Goal: Transaction & Acquisition: Purchase product/service

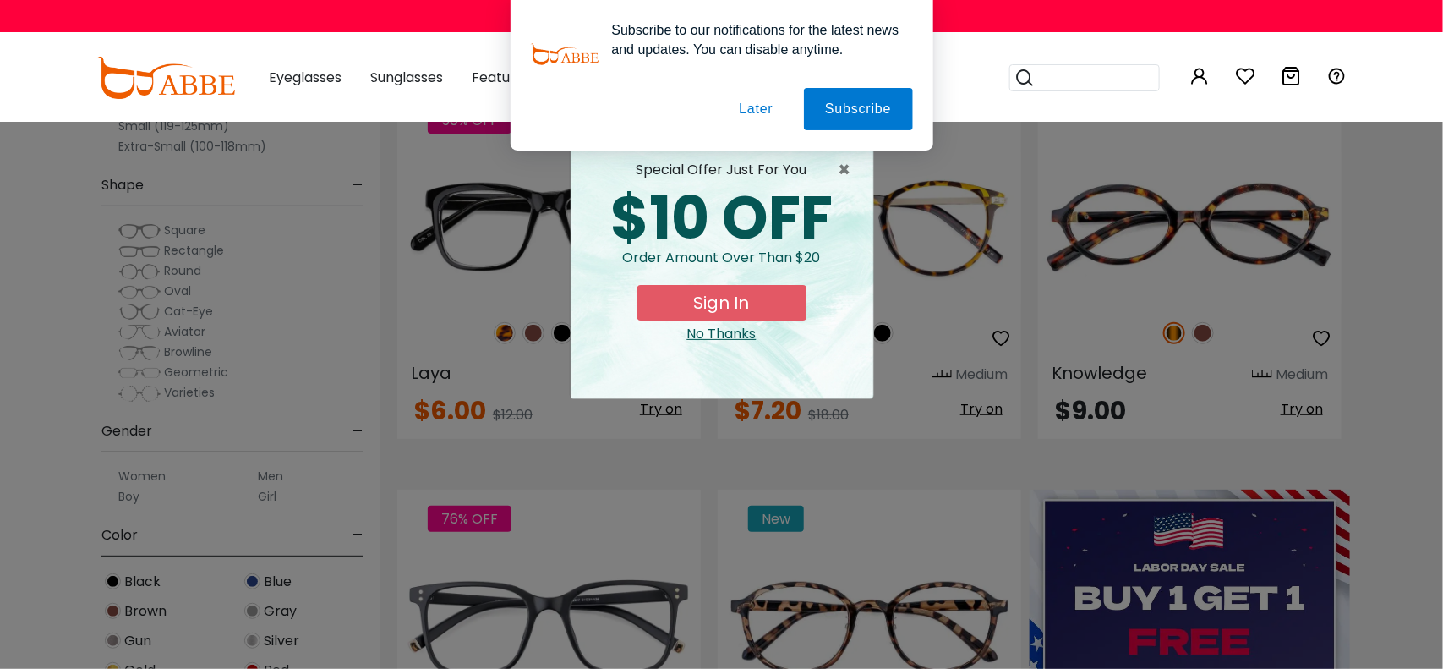
click at [0, 0] on button "Later" at bounding box center [0, 0] width 0 height 0
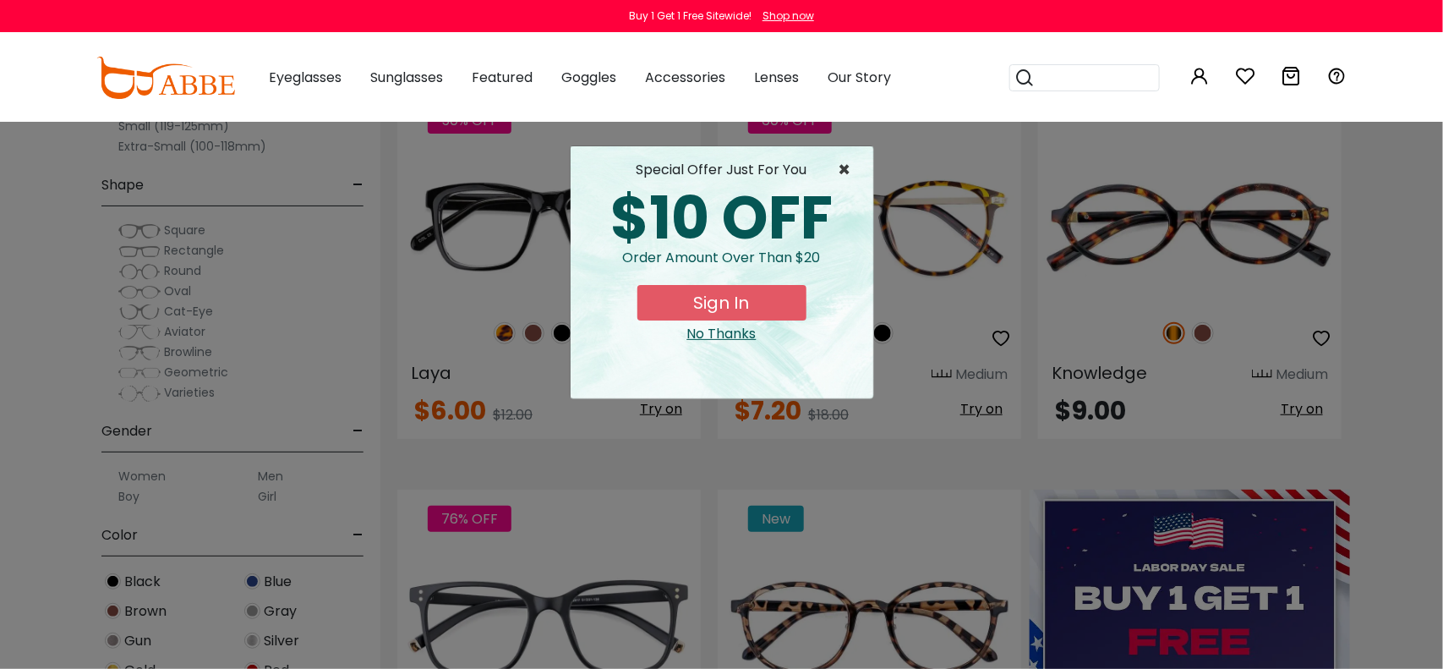
click at [849, 174] on span "×" at bounding box center [849, 170] width 21 height 20
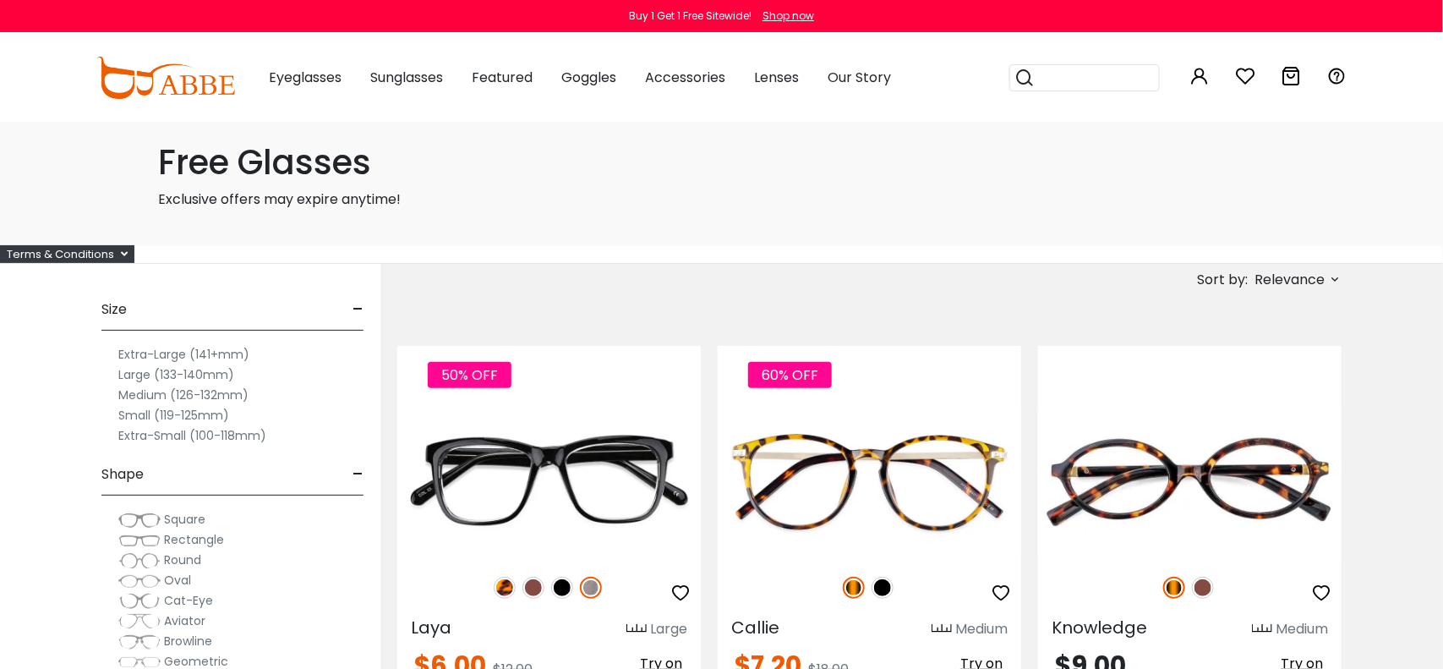
click at [339, 194] on p "Exclusive offers may expire anytime!" at bounding box center [722, 199] width 1126 height 20
click at [116, 256] on div "Terms & Conditions" at bounding box center [67, 254] width 134 height 18
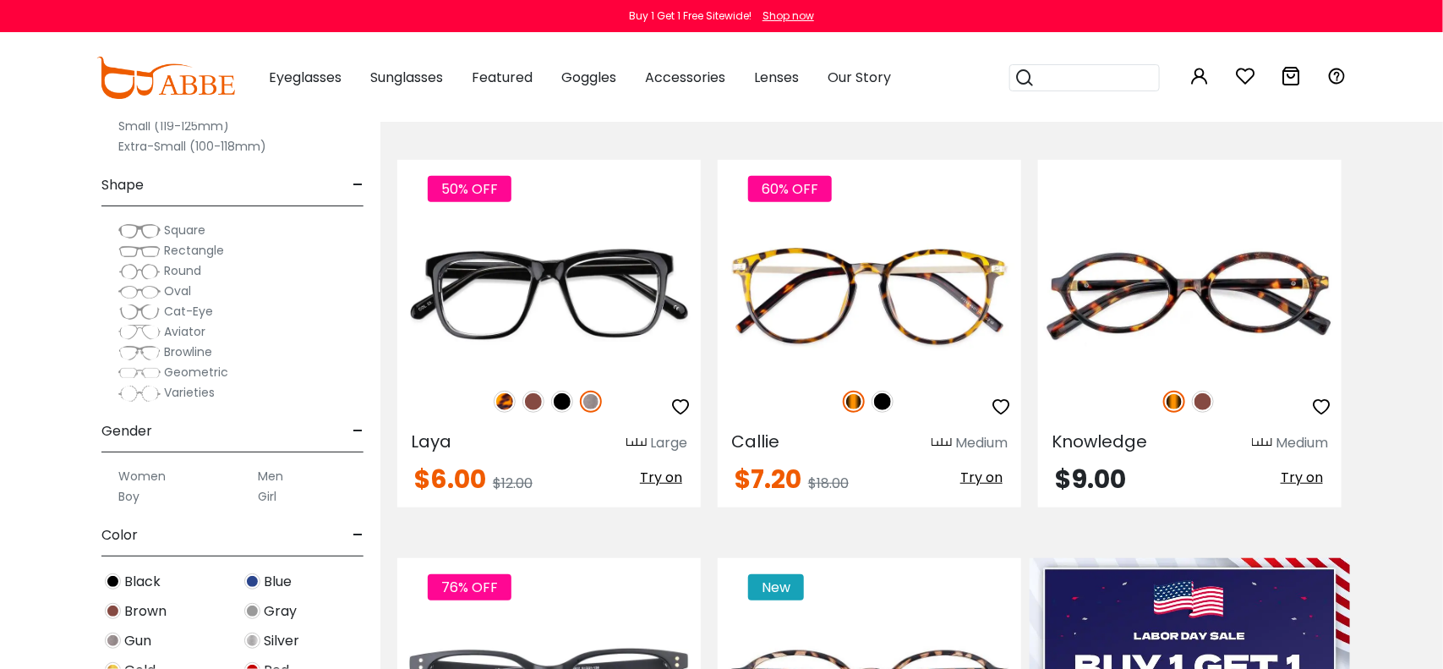
scroll to position [280, 0]
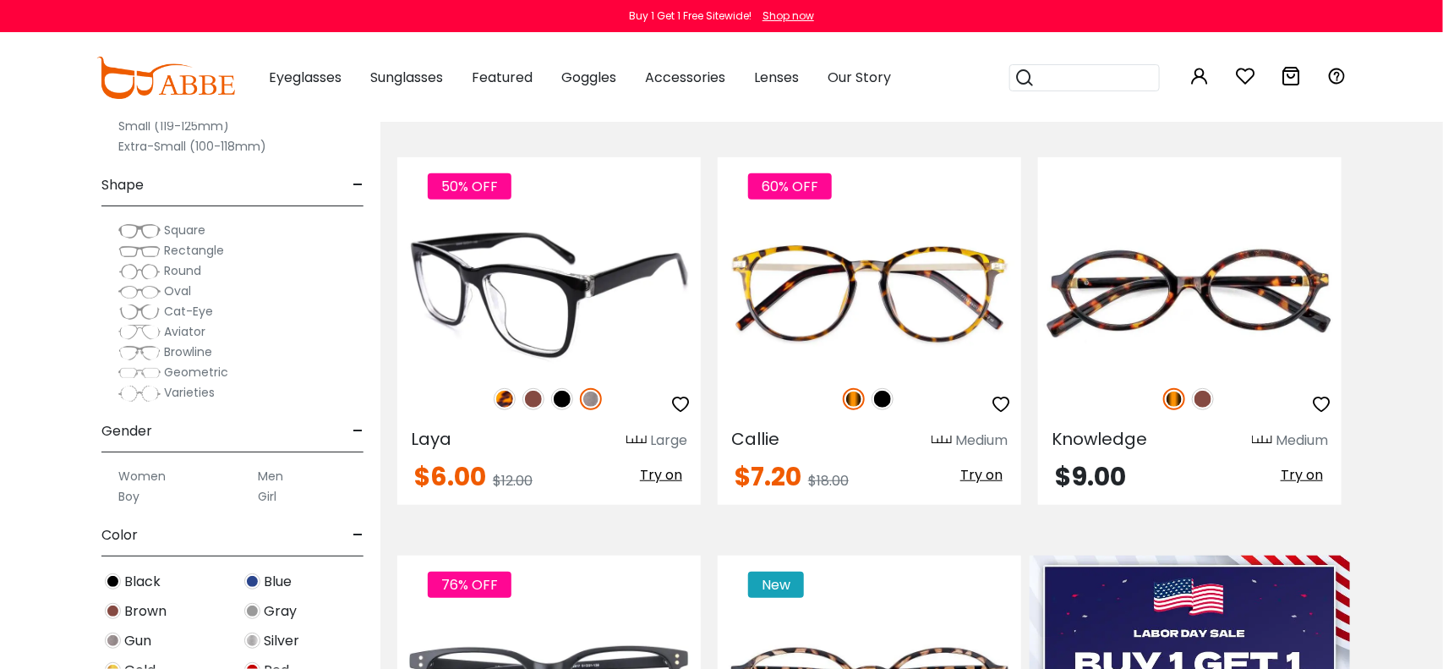
click at [535, 391] on img at bounding box center [533, 399] width 22 height 22
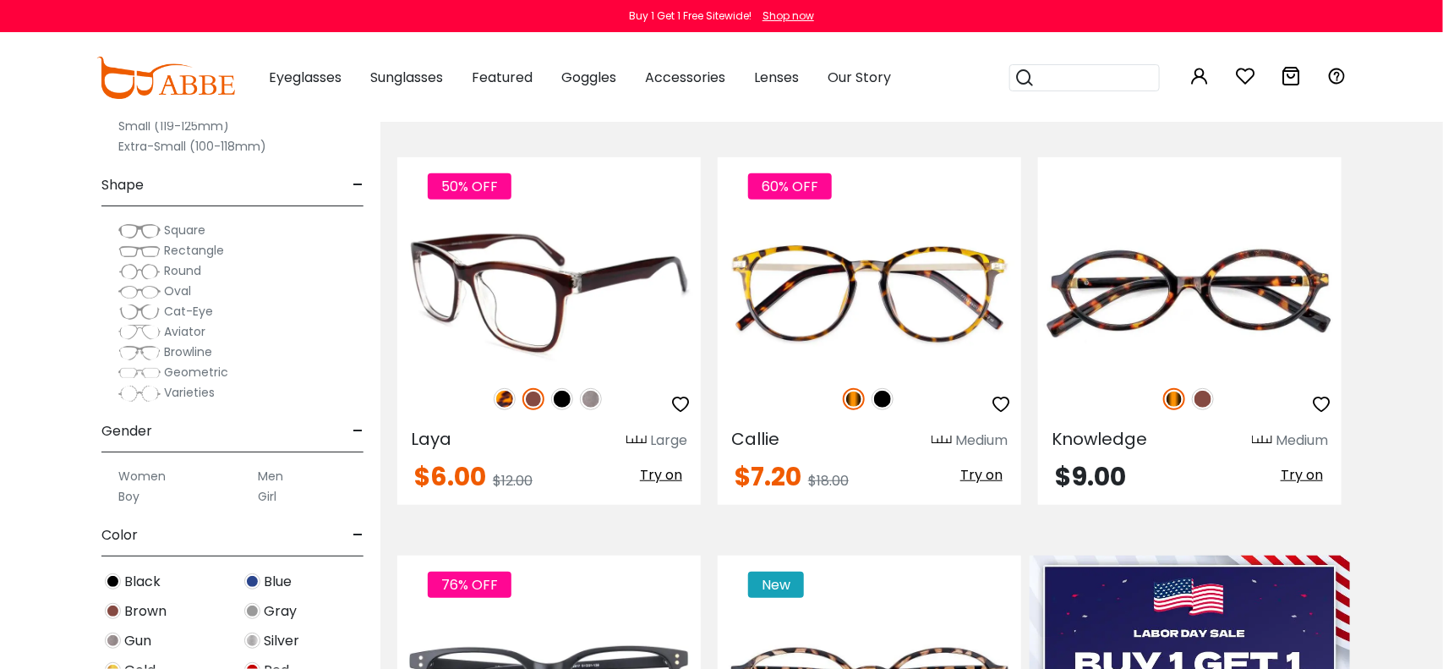
click at [566, 402] on img at bounding box center [562, 399] width 22 height 22
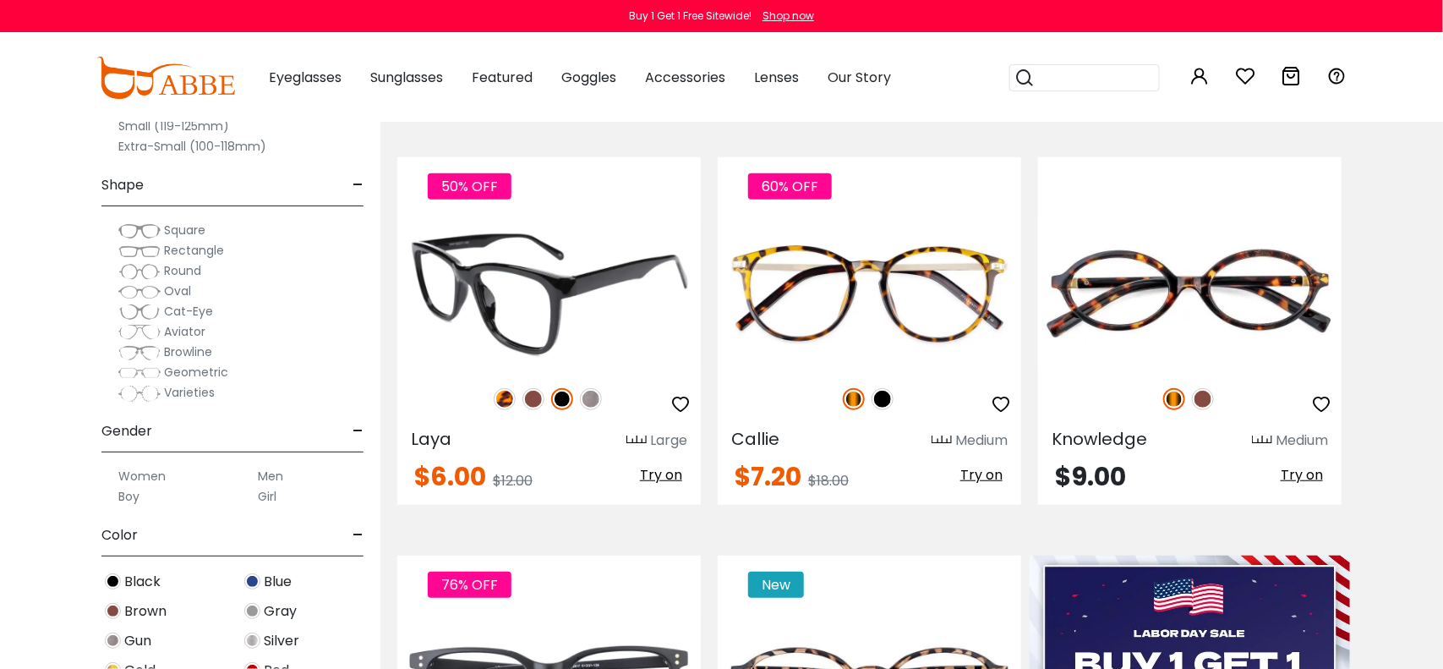
click at [590, 404] on img at bounding box center [591, 399] width 22 height 22
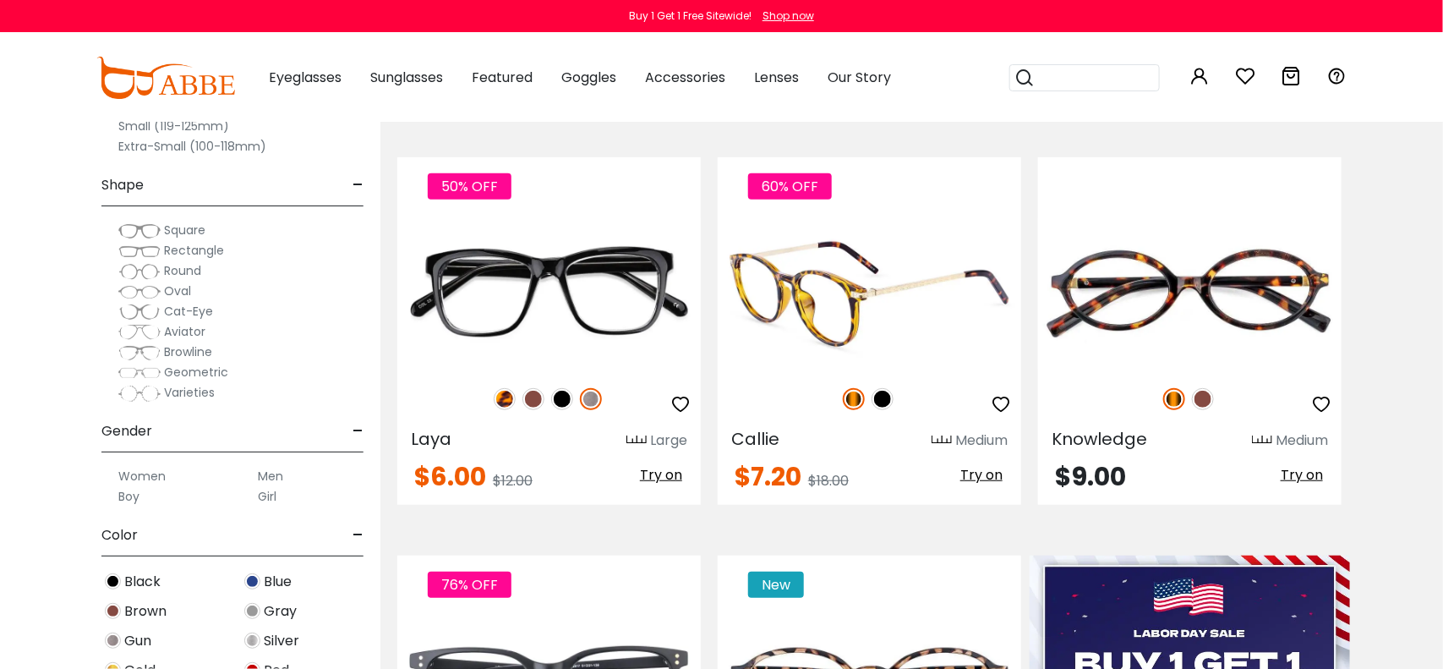
click at [883, 393] on img at bounding box center [883, 399] width 22 height 22
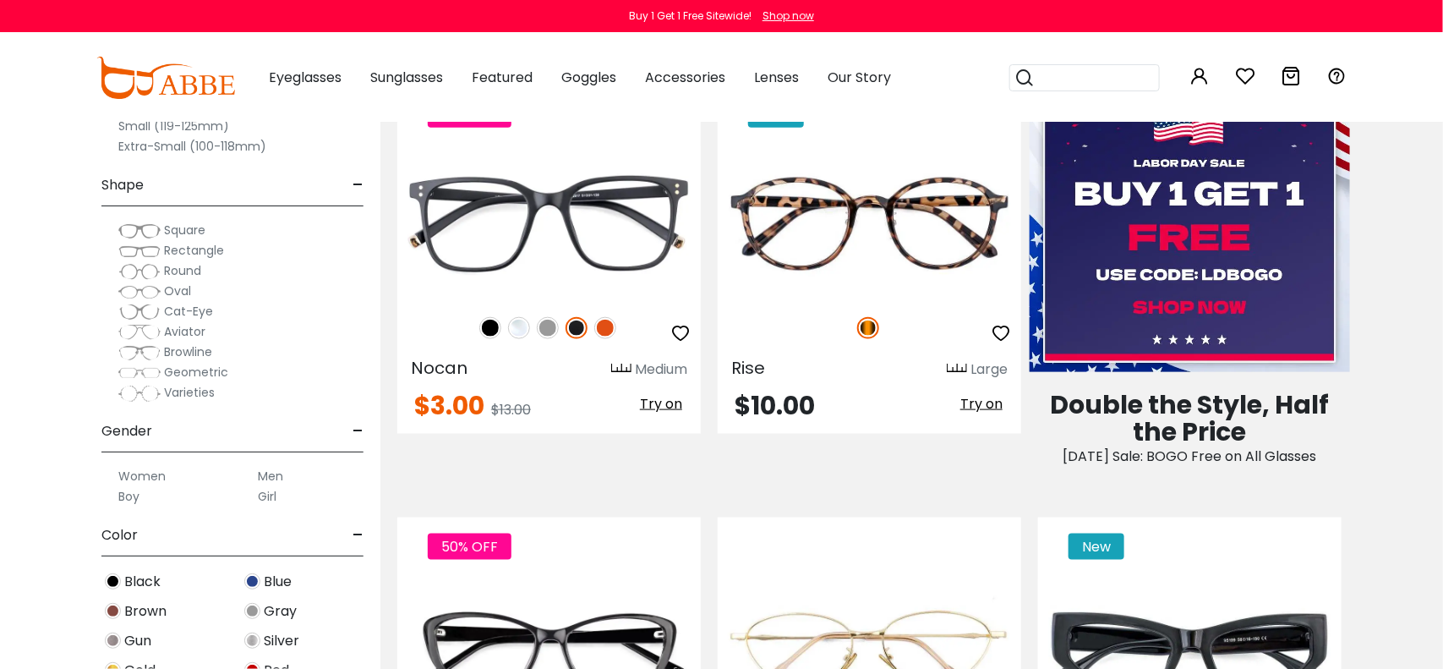
scroll to position [751, 0]
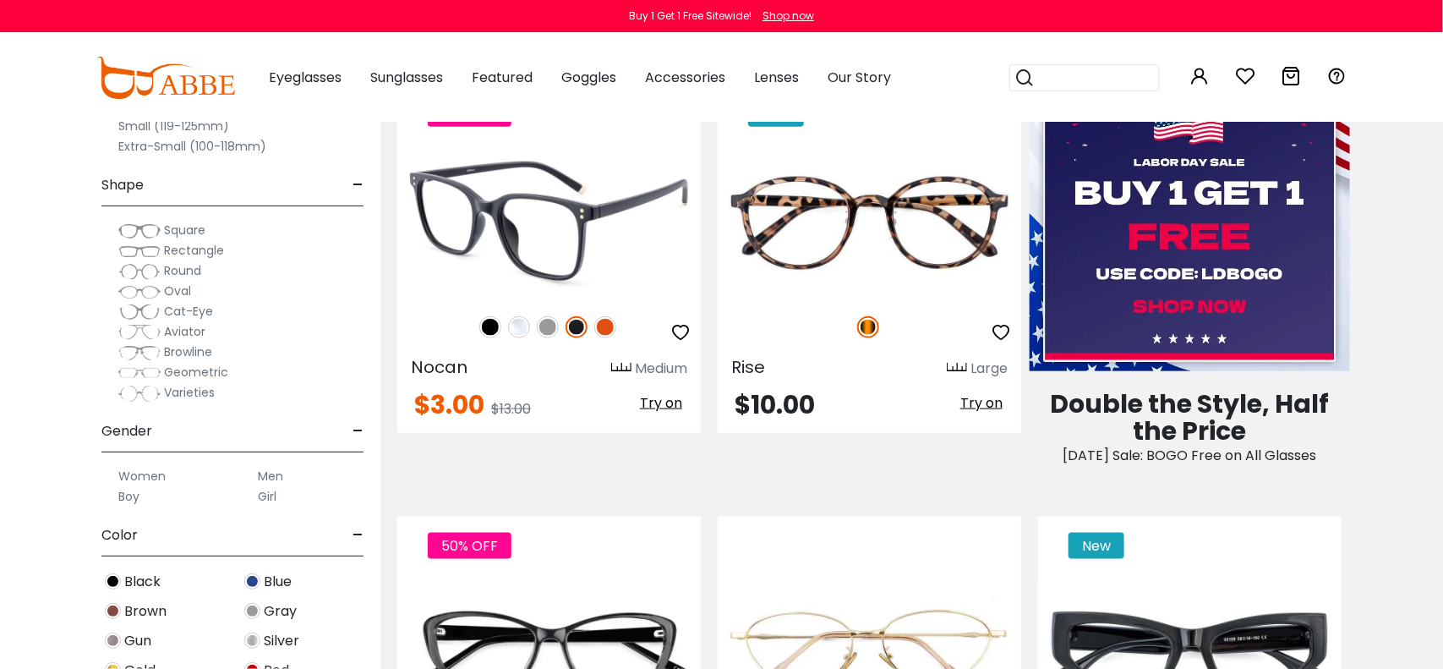
click at [517, 324] on img at bounding box center [519, 327] width 22 height 22
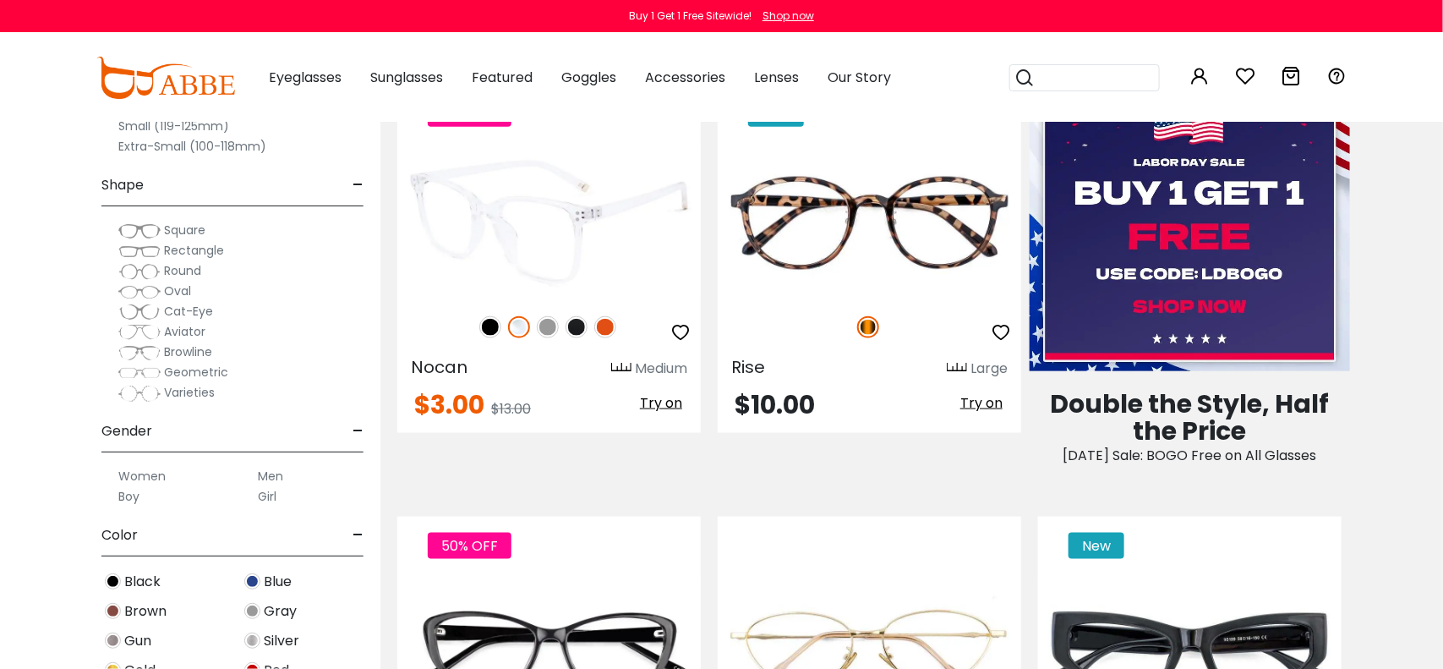
click at [517, 324] on img at bounding box center [519, 327] width 22 height 22
click at [544, 320] on img at bounding box center [548, 327] width 22 height 22
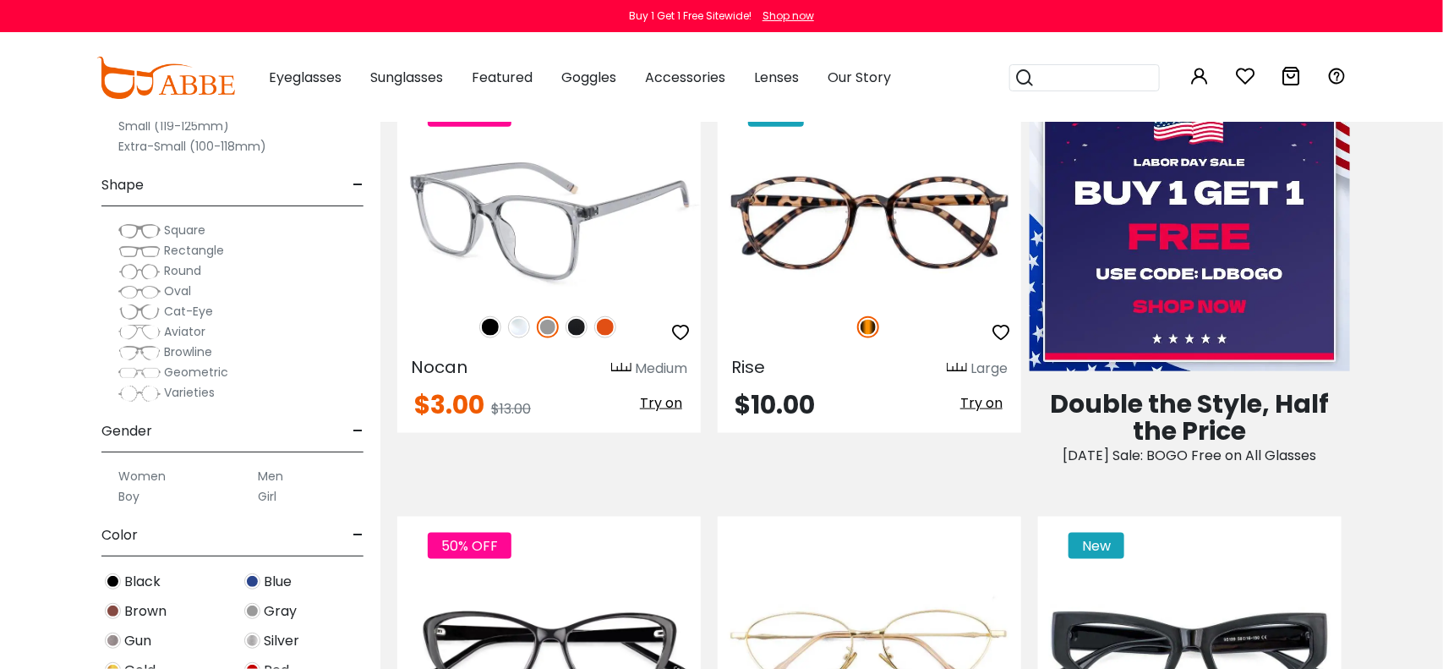
click at [577, 327] on img at bounding box center [577, 327] width 22 height 22
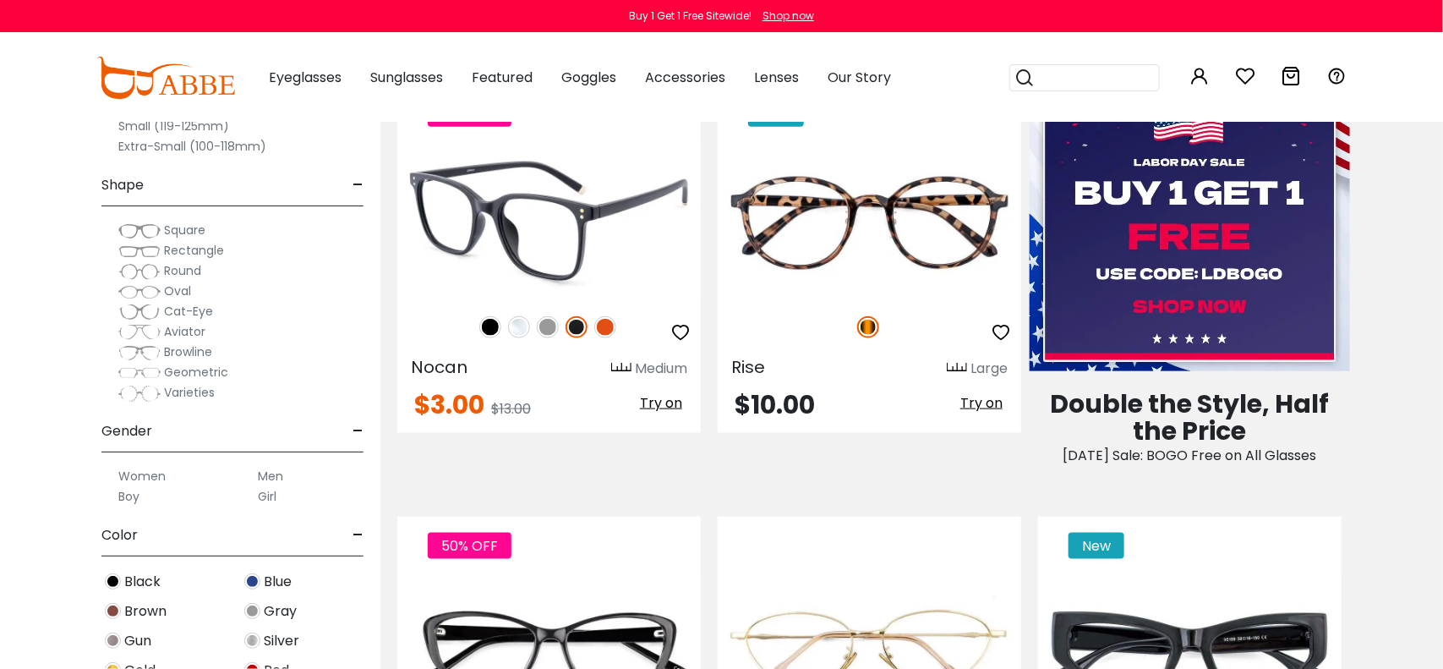
click at [604, 329] on img at bounding box center [605, 327] width 22 height 22
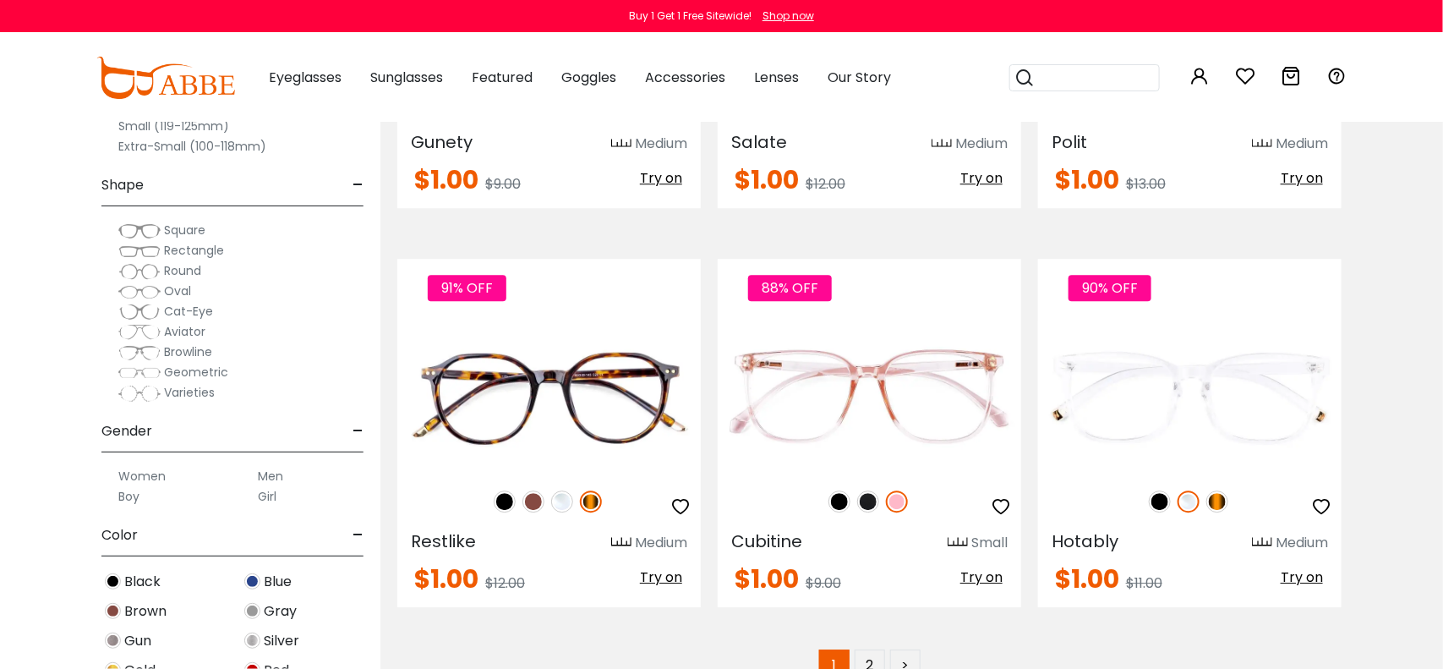
scroll to position [7783, 0]
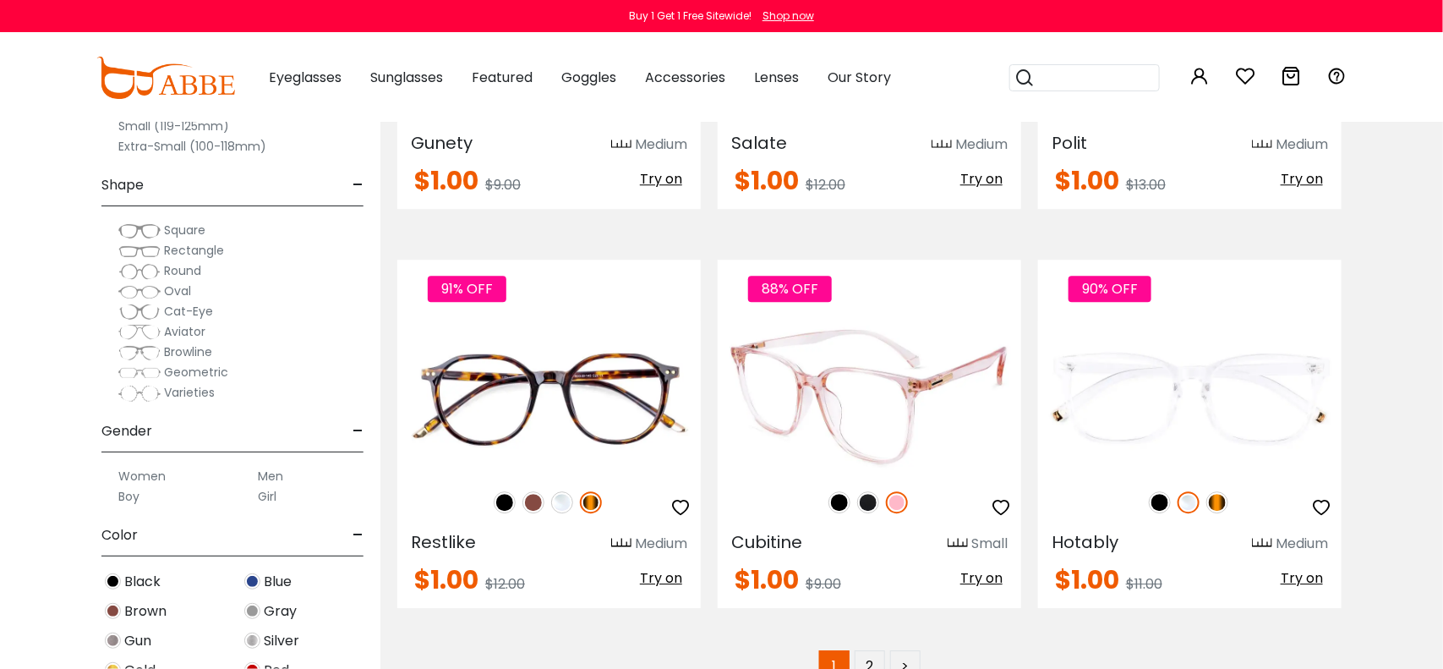
click at [866, 491] on img at bounding box center [868, 502] width 22 height 22
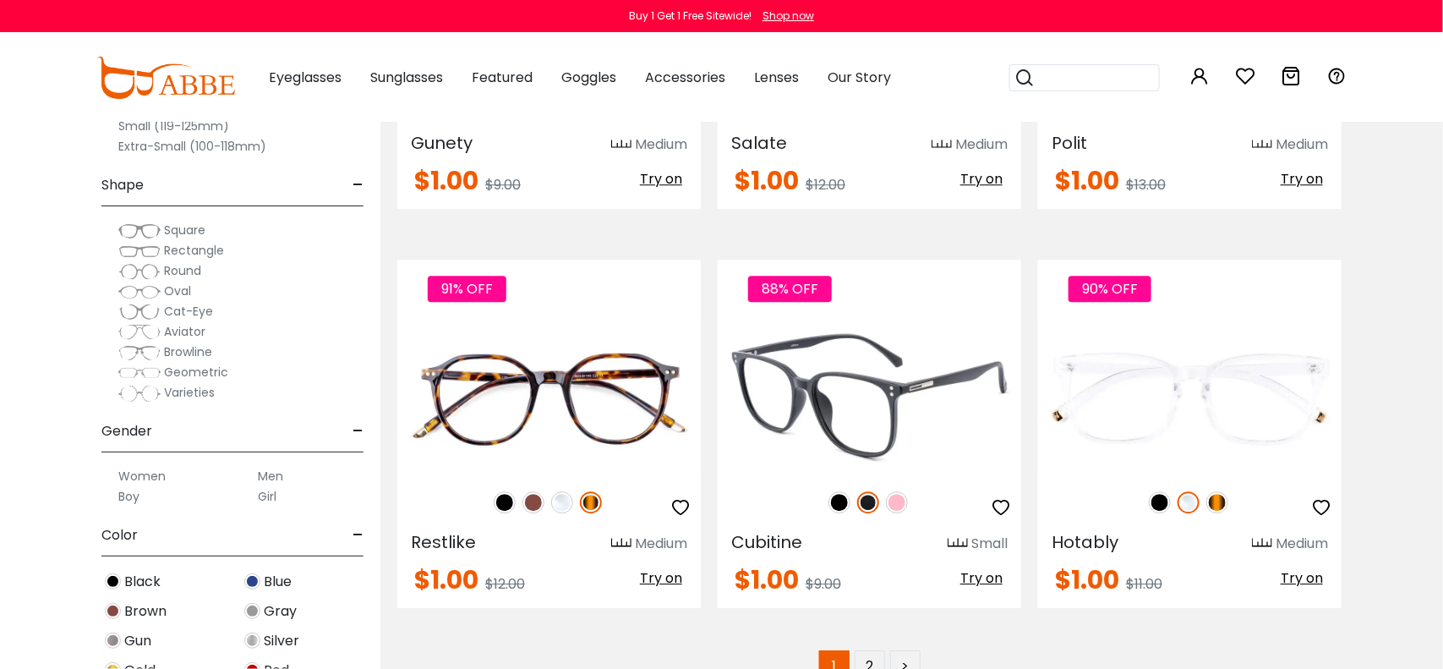
click at [834, 495] on img at bounding box center [839, 502] width 22 height 22
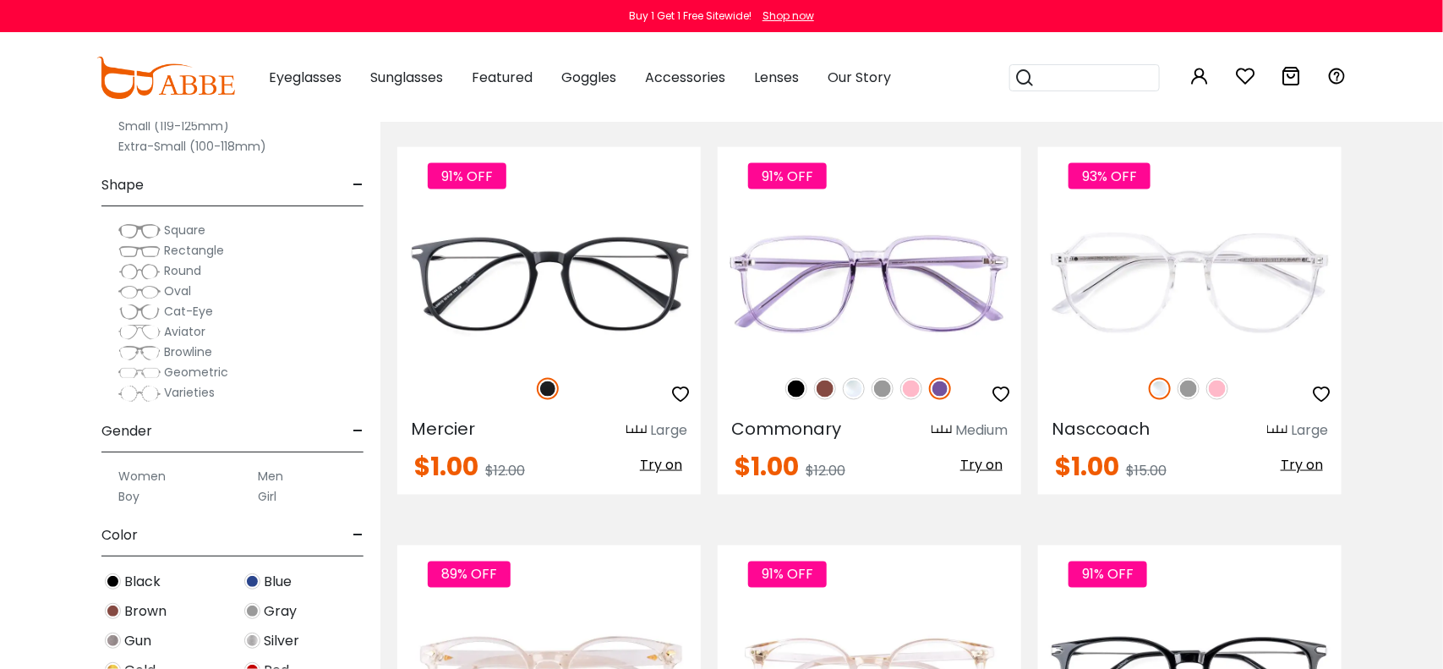
scroll to position [6697, 0]
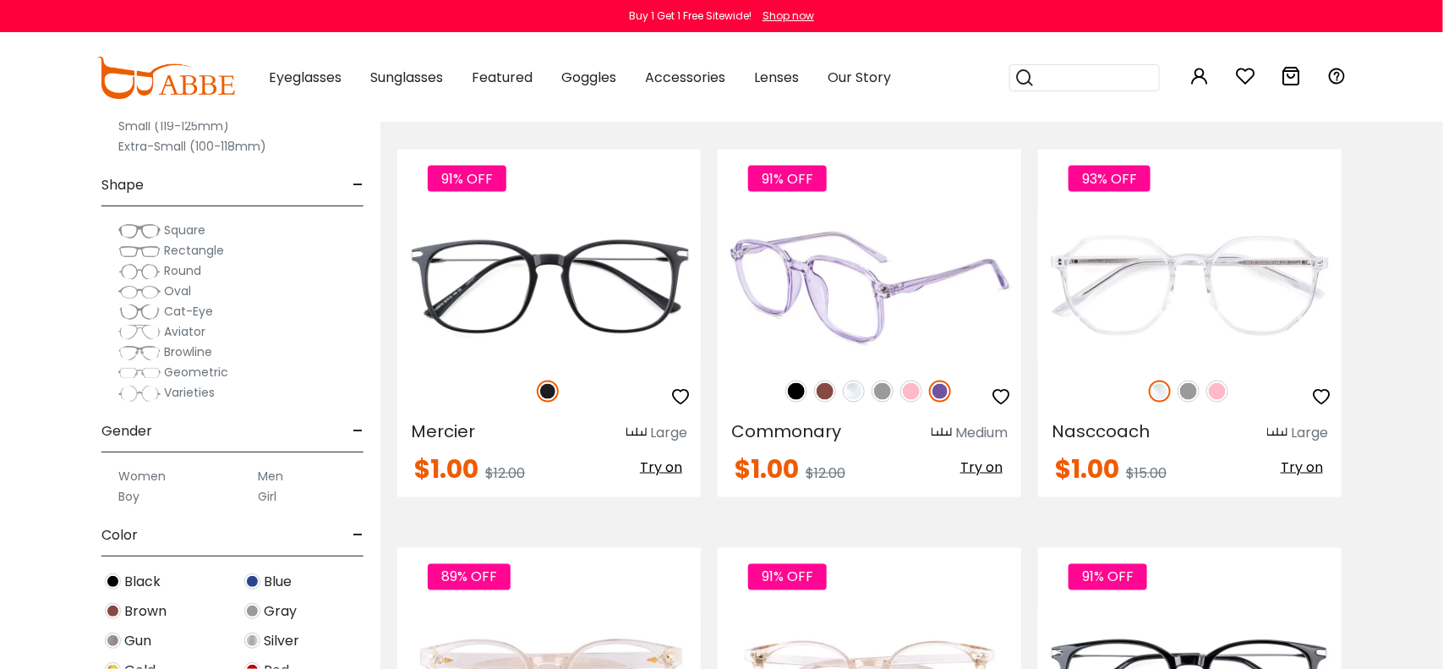
click at [870, 314] on img at bounding box center [869, 286] width 303 height 152
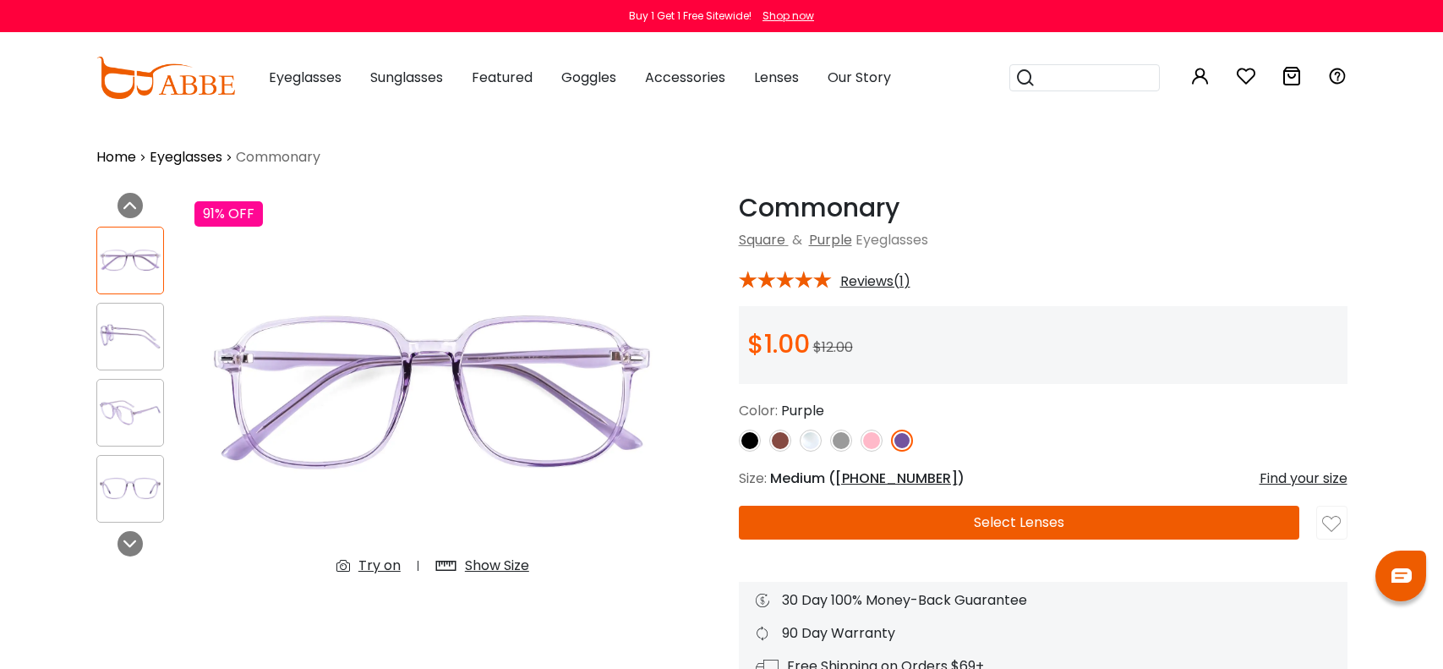
click at [1074, 525] on button "Select Lenses" at bounding box center [1019, 522] width 560 height 34
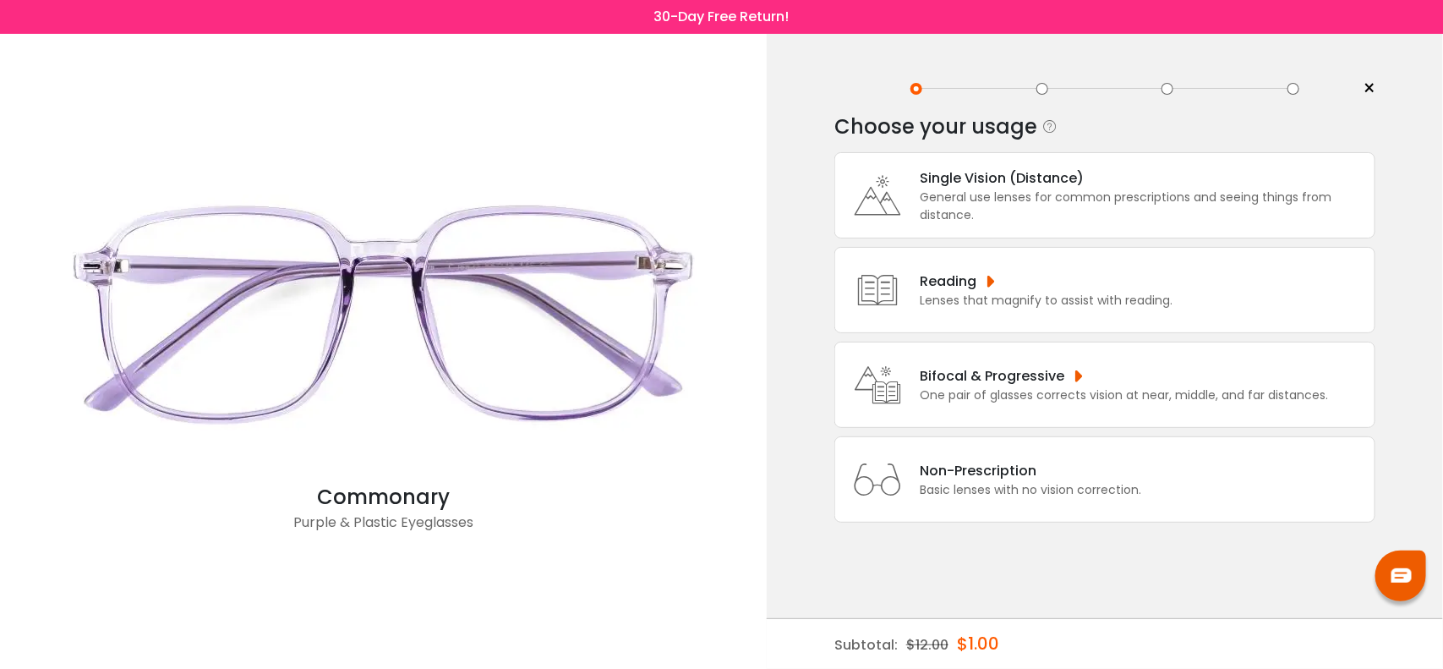
click at [1019, 201] on div "General use lenses for common prescriptions and seeing things from distance." at bounding box center [1143, 207] width 446 height 36
